Goal: Task Accomplishment & Management: Use online tool/utility

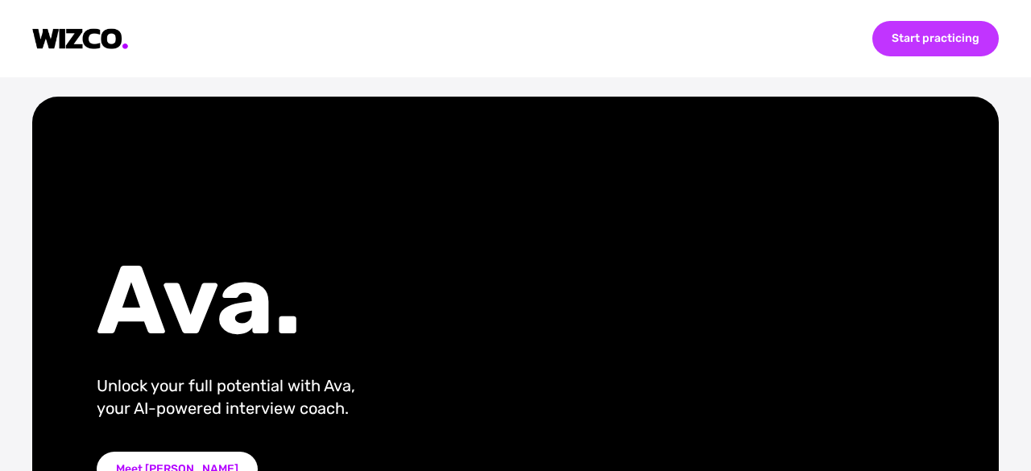
click at [911, 31] on div "Start practicing" at bounding box center [936, 38] width 127 height 35
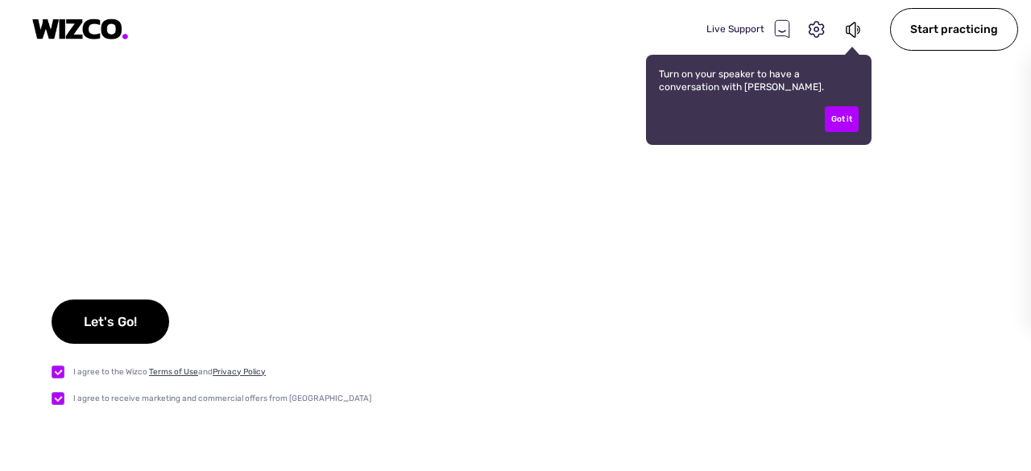
checkbox input "true"
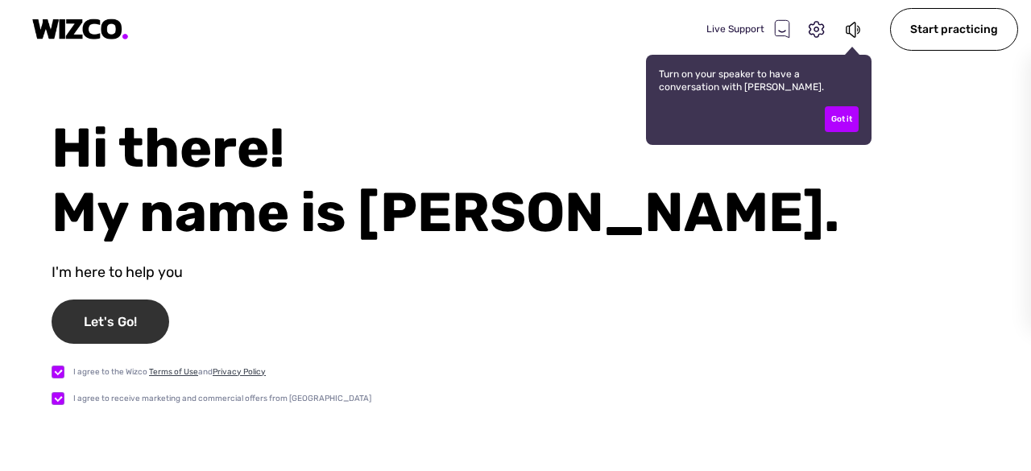
click at [81, 330] on div "Let's Go!" at bounding box center [111, 322] width 118 height 44
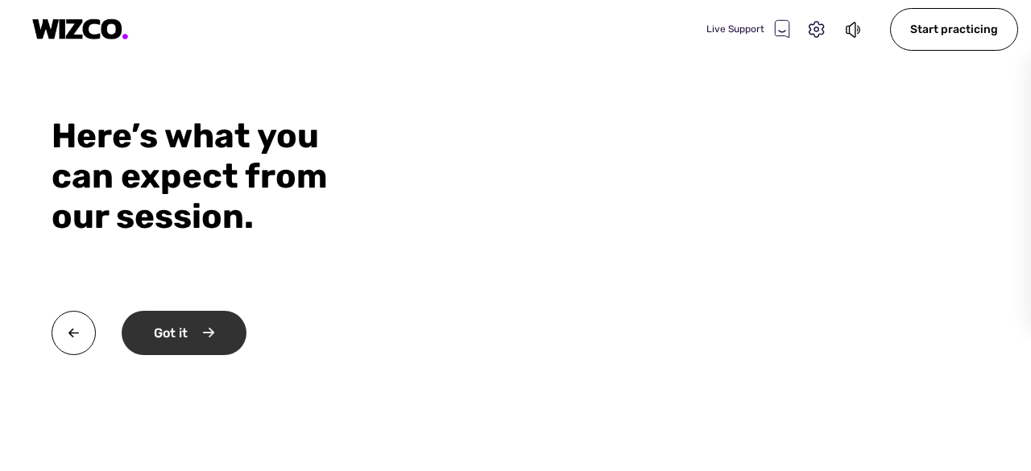
click at [224, 330] on div "Got it" at bounding box center [184, 333] width 125 height 44
click at [219, 331] on div "Okay" at bounding box center [183, 333] width 122 height 44
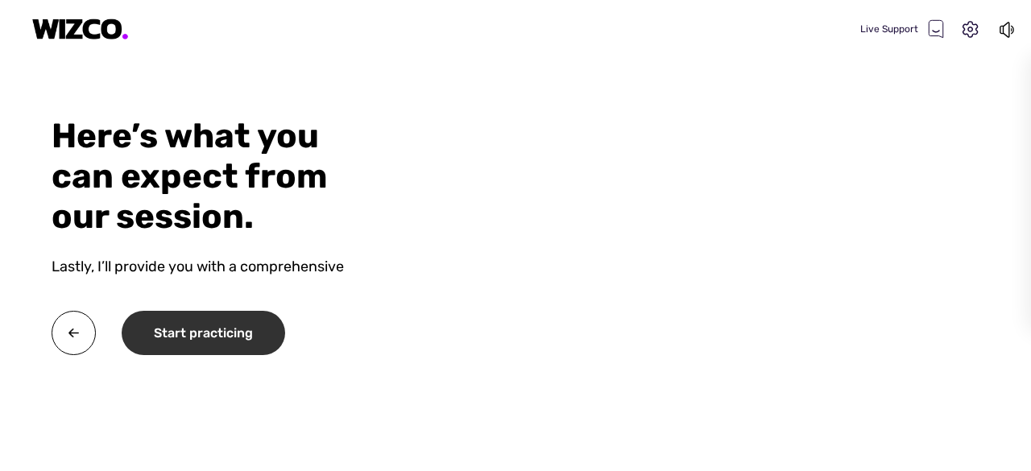
click at [219, 331] on div "Start practicing" at bounding box center [204, 333] width 164 height 44
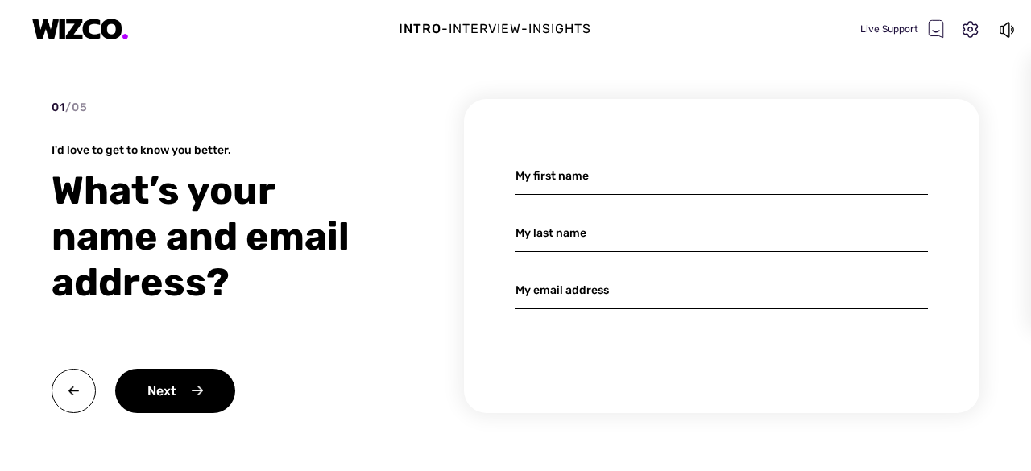
click at [570, 178] on input at bounding box center [722, 176] width 413 height 38
type input "Maayan"
click at [562, 239] on input at bounding box center [722, 233] width 413 height 38
type input "[PERSON_NAME]"
click at [567, 281] on input at bounding box center [722, 291] width 413 height 38
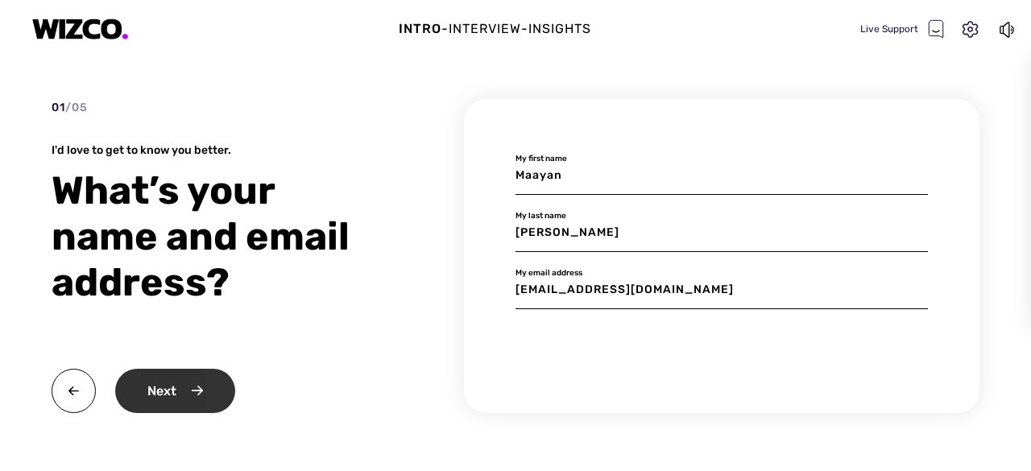
type input "[EMAIL_ADDRESS][DOMAIN_NAME]"
click at [156, 384] on div "Next" at bounding box center [175, 391] width 120 height 44
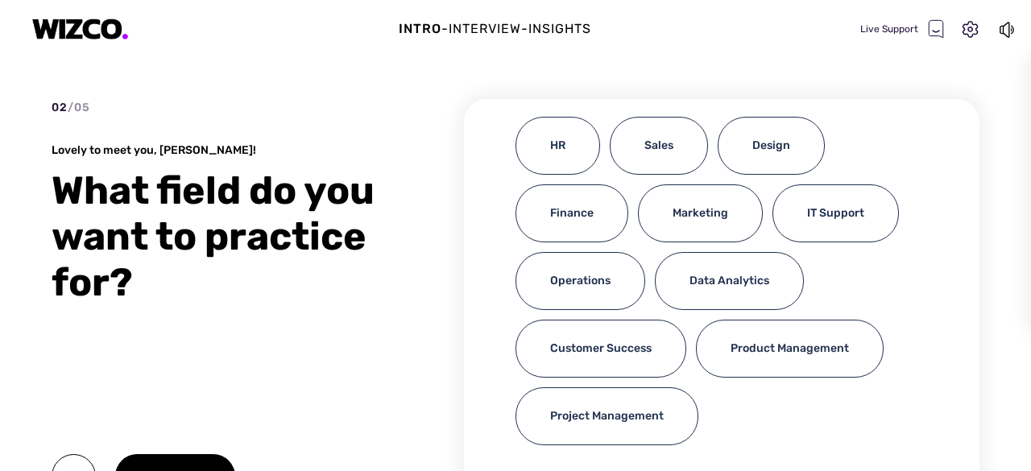
scroll to position [40, 0]
click at [559, 140] on div "HR" at bounding box center [558, 146] width 85 height 58
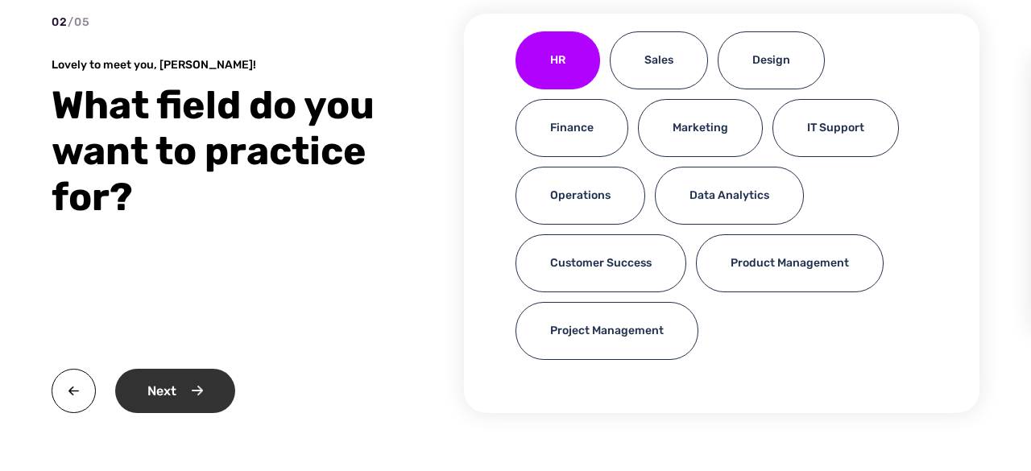
click at [143, 398] on div "Next" at bounding box center [175, 391] width 120 height 44
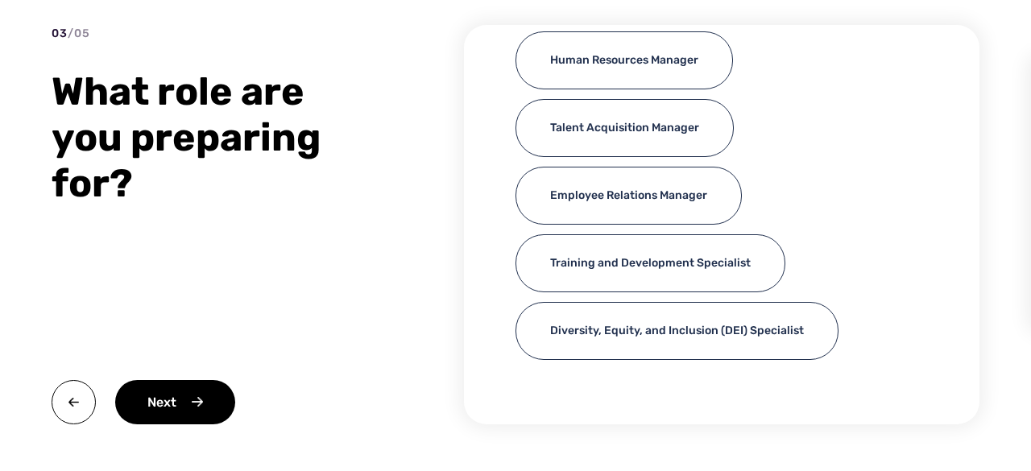
scroll to position [76, 0]
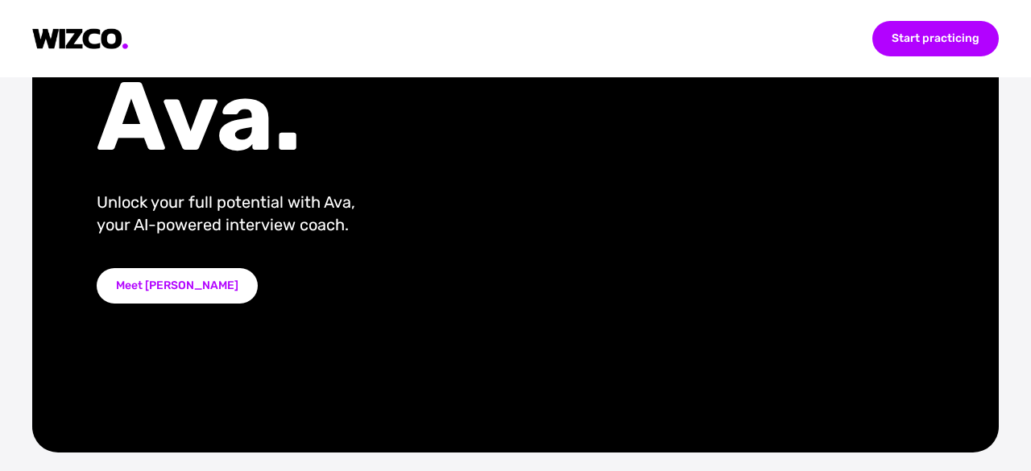
scroll to position [194, 0]
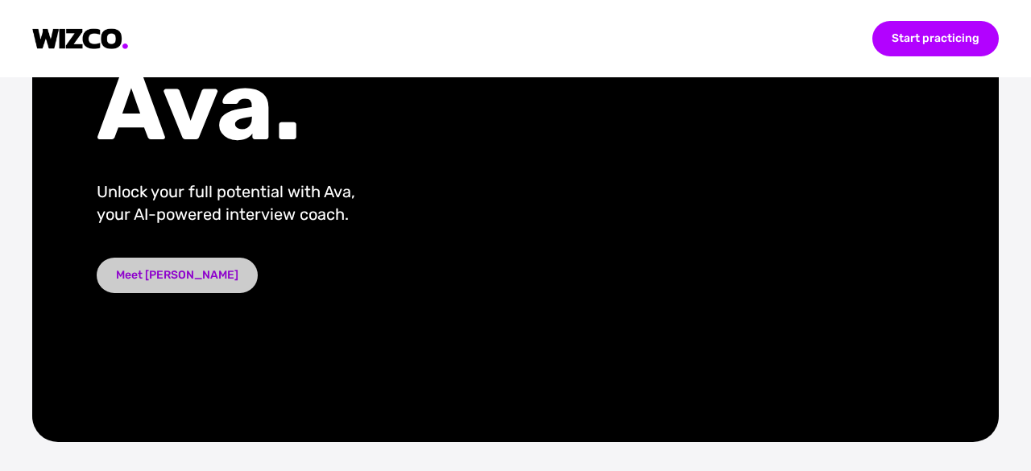
click at [153, 276] on div "Meet [PERSON_NAME]" at bounding box center [177, 275] width 161 height 35
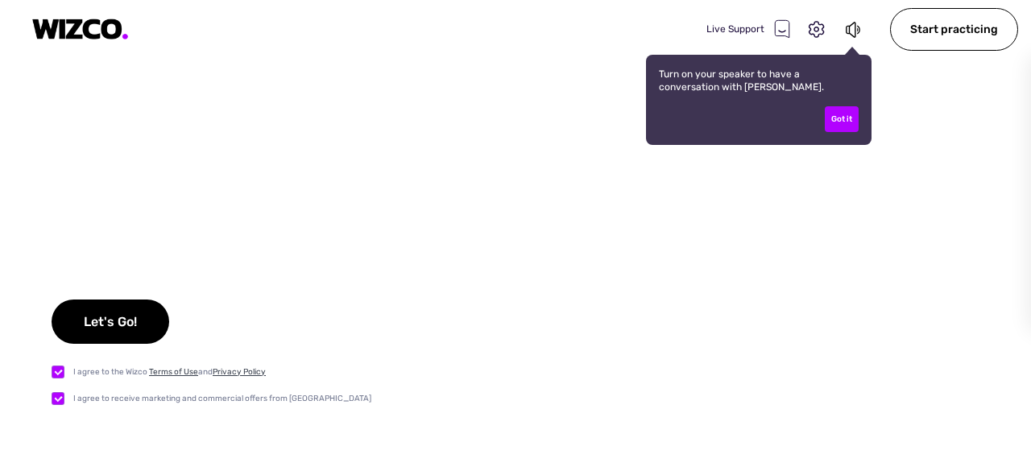
checkbox input "true"
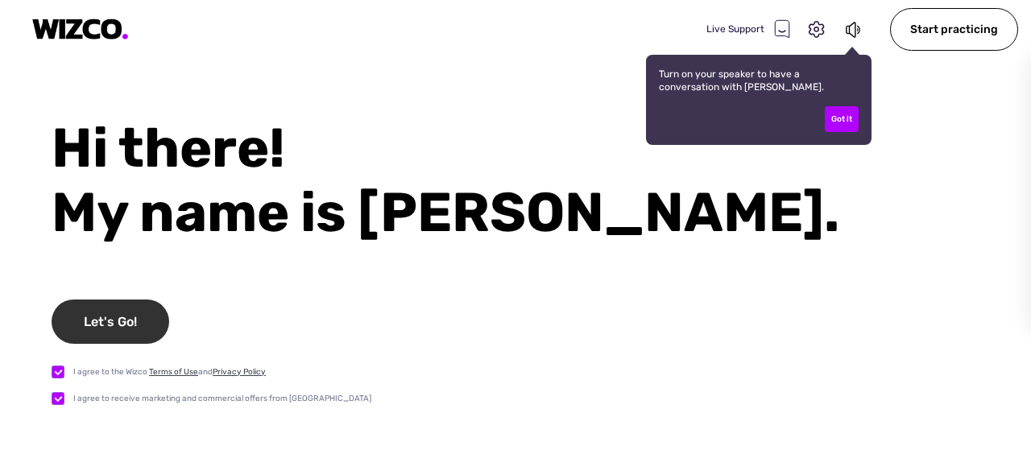
click at [97, 331] on div "Let's Go!" at bounding box center [111, 322] width 118 height 44
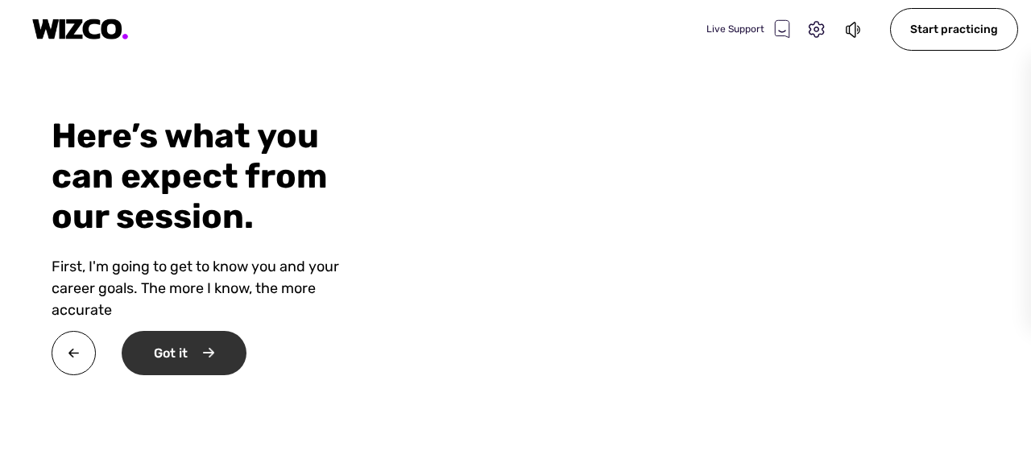
click at [199, 336] on div "Got it" at bounding box center [184, 353] width 125 height 44
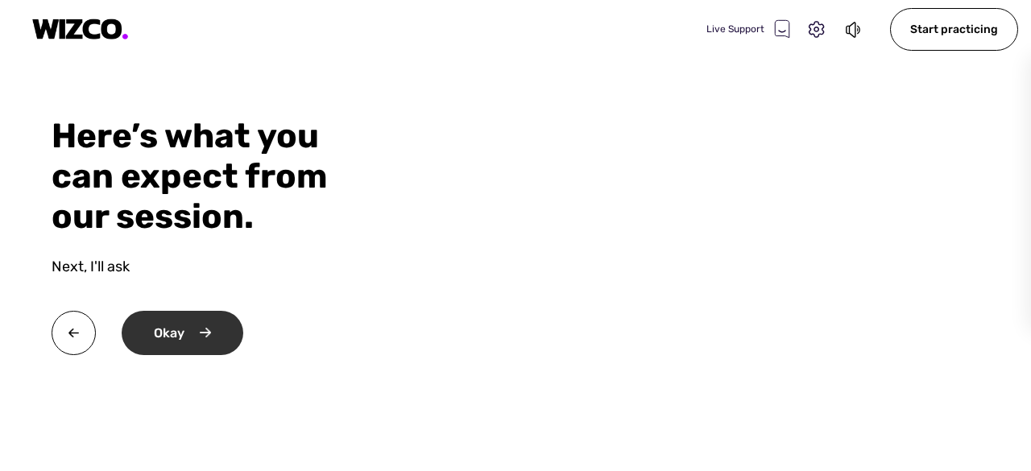
click at [195, 338] on div "Okay" at bounding box center [183, 333] width 122 height 44
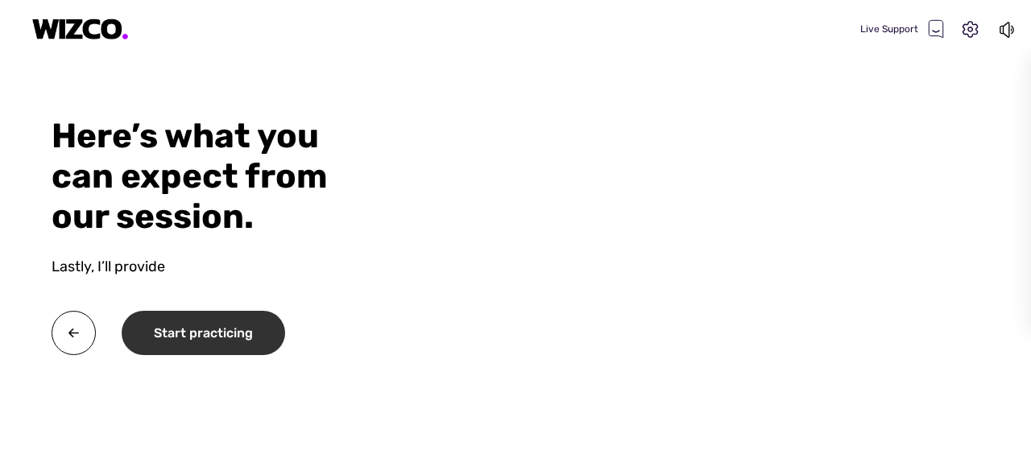
click at [195, 338] on div "Start practicing" at bounding box center [204, 333] width 164 height 44
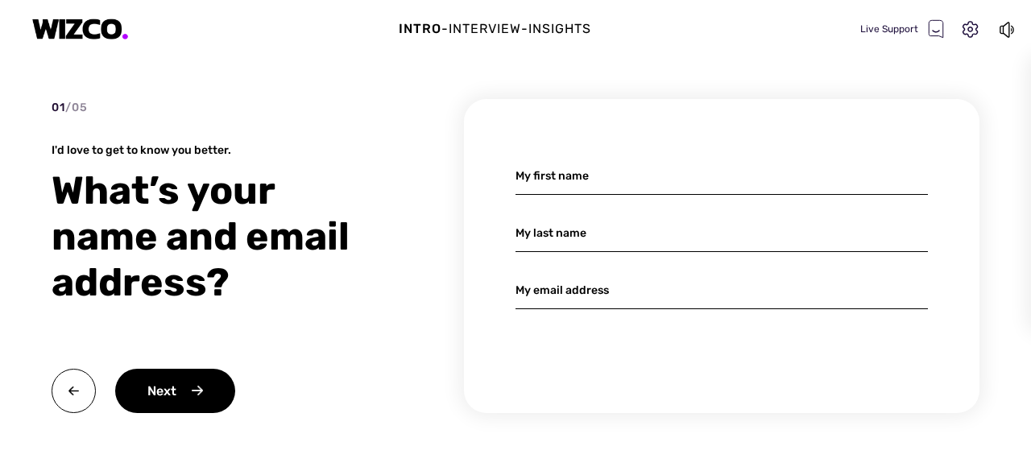
click at [702, 185] on input at bounding box center [722, 176] width 413 height 38
type input "m"
type input "Maayan"
